Goal: Information Seeking & Learning: Learn about a topic

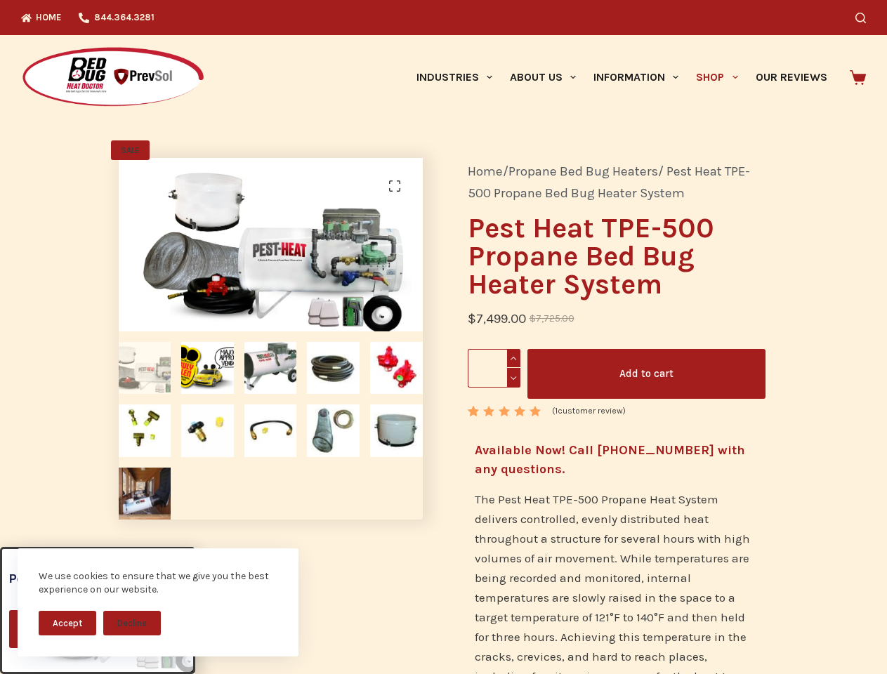
click at [67, 623] on button "Accept" at bounding box center [68, 623] width 58 height 25
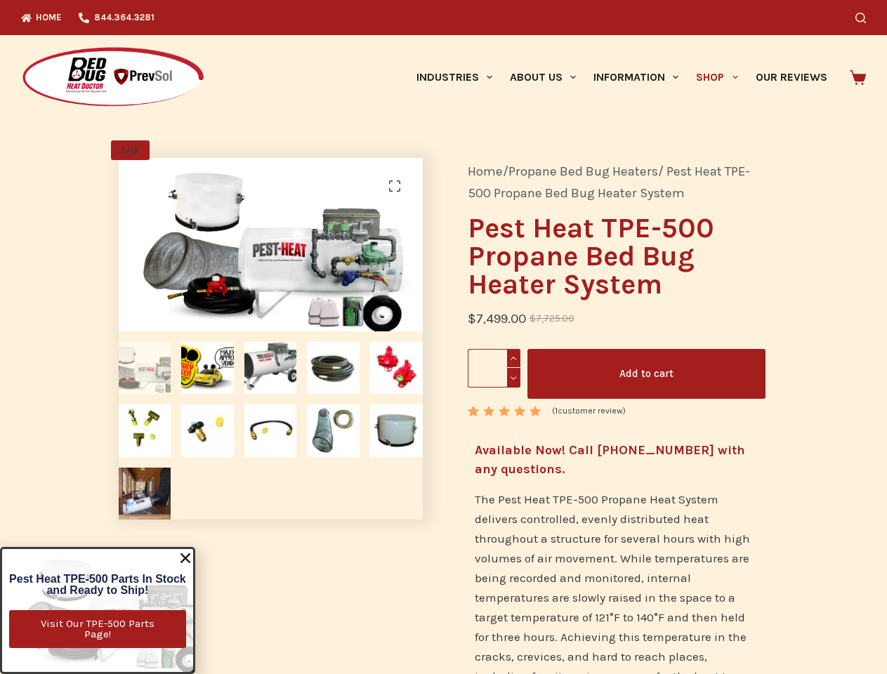
click at [866, 18] on icon "Search" at bounding box center [860, 18] width 11 height 11
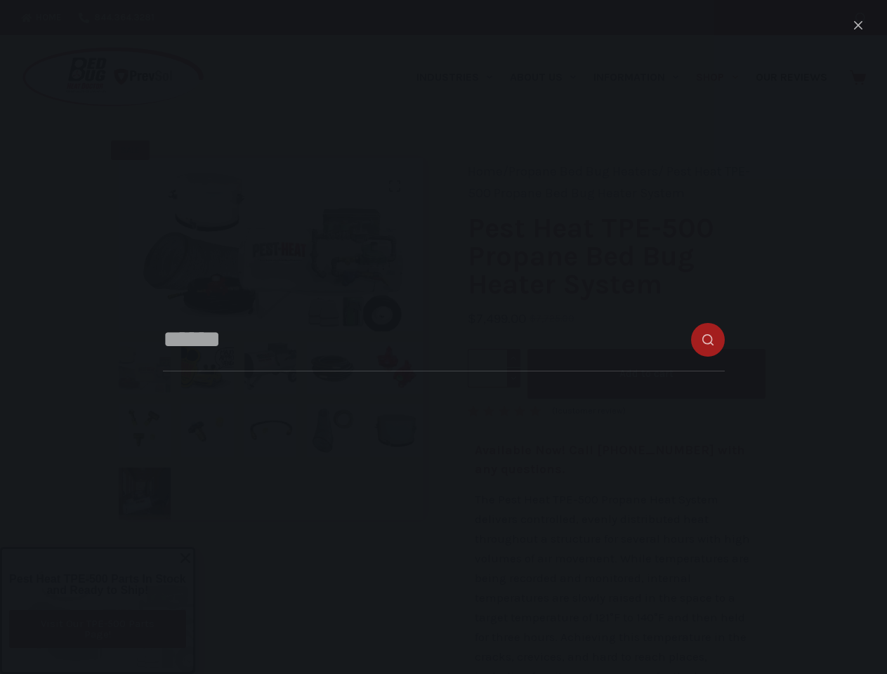
click at [459, 77] on link "Industries" at bounding box center [453, 77] width 93 height 84
click at [549, 77] on link "About Us" at bounding box center [543, 77] width 84 height 84
click at [642, 77] on link "Information" at bounding box center [636, 77] width 103 height 84
click at [723, 77] on link "Shop" at bounding box center [717, 77] width 59 height 84
